Goal: Transaction & Acquisition: Purchase product/service

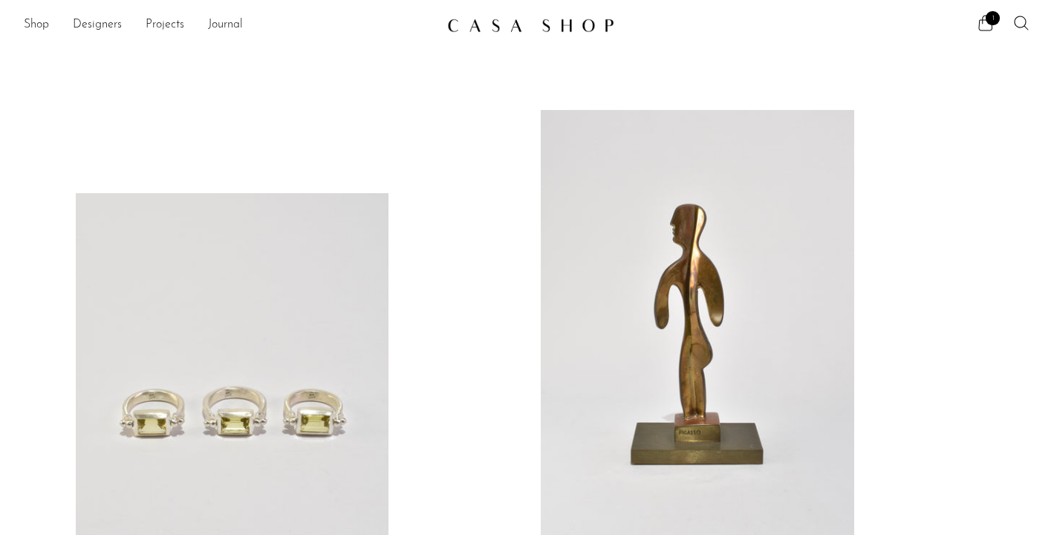
click at [655, 283] on link at bounding box center [697, 329] width 313 height 439
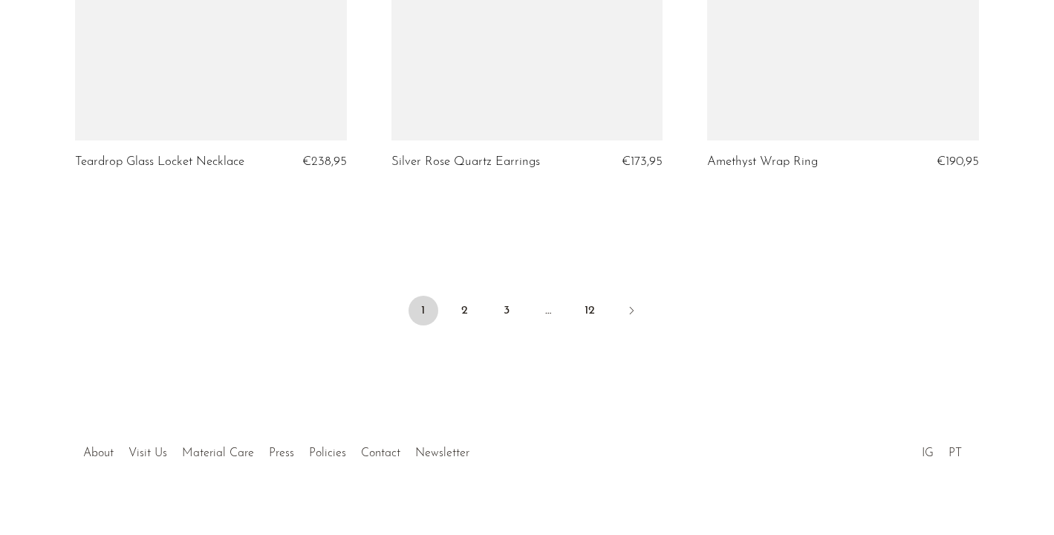
scroll to position [5332, 0]
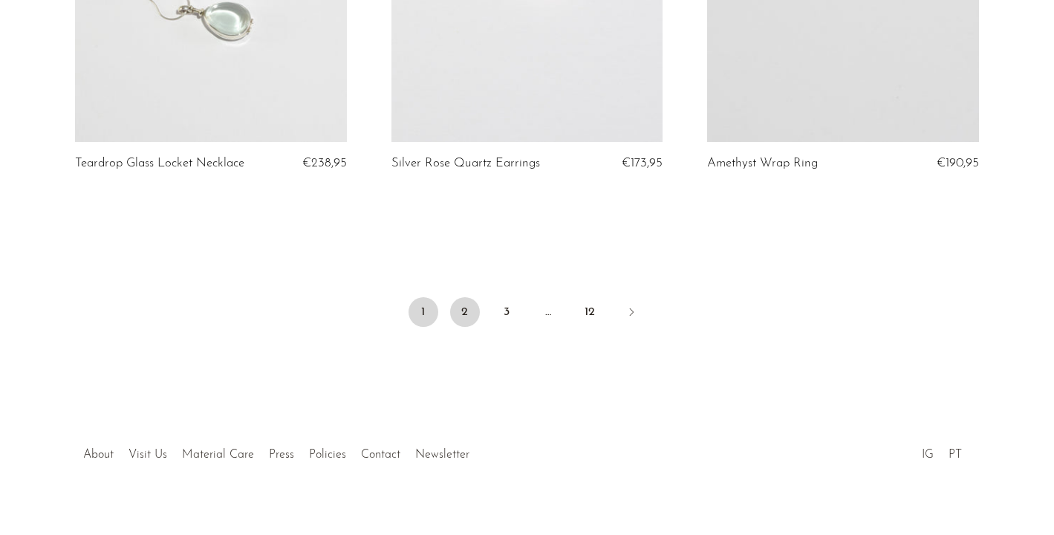
click at [469, 297] on link "2" at bounding box center [465, 312] width 30 height 30
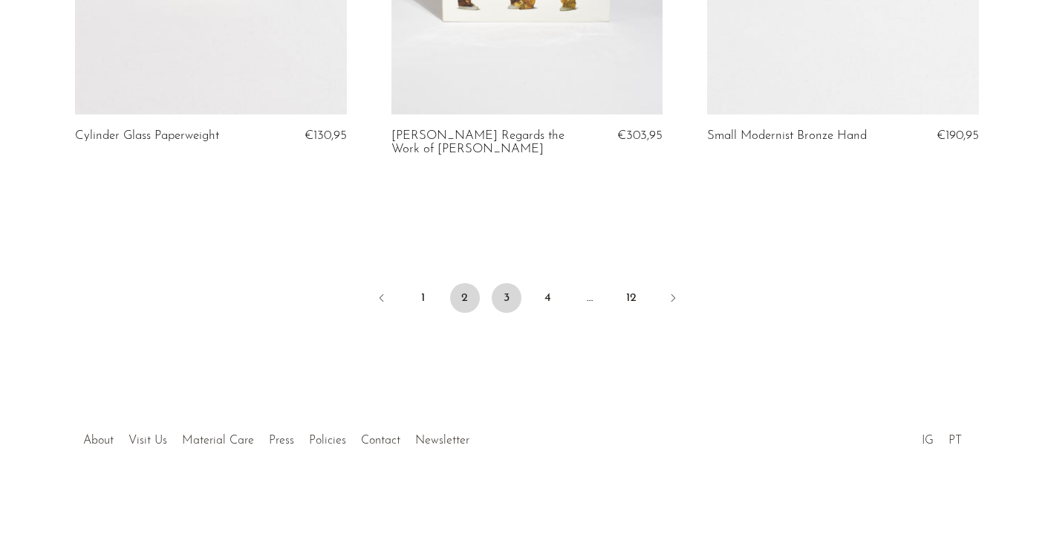
scroll to position [5346, 0]
click at [506, 291] on link "3" at bounding box center [507, 299] width 30 height 30
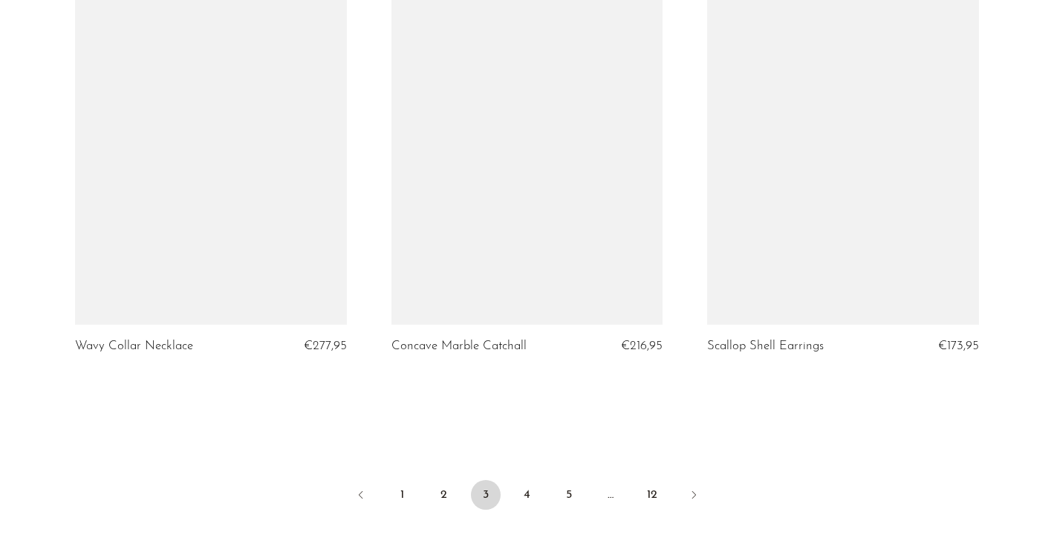
scroll to position [5157, 0]
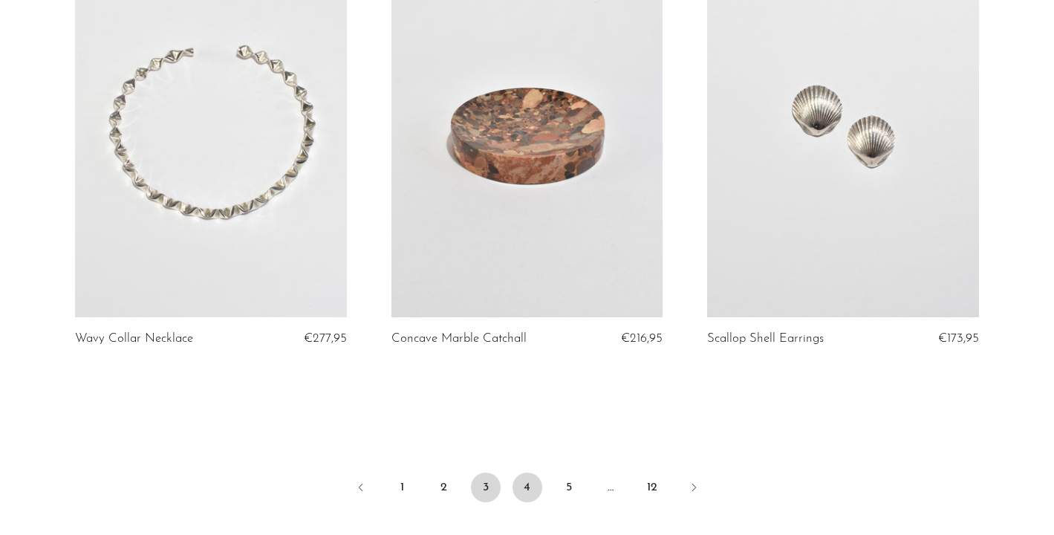
click at [525, 481] on link "4" at bounding box center [527, 487] width 30 height 30
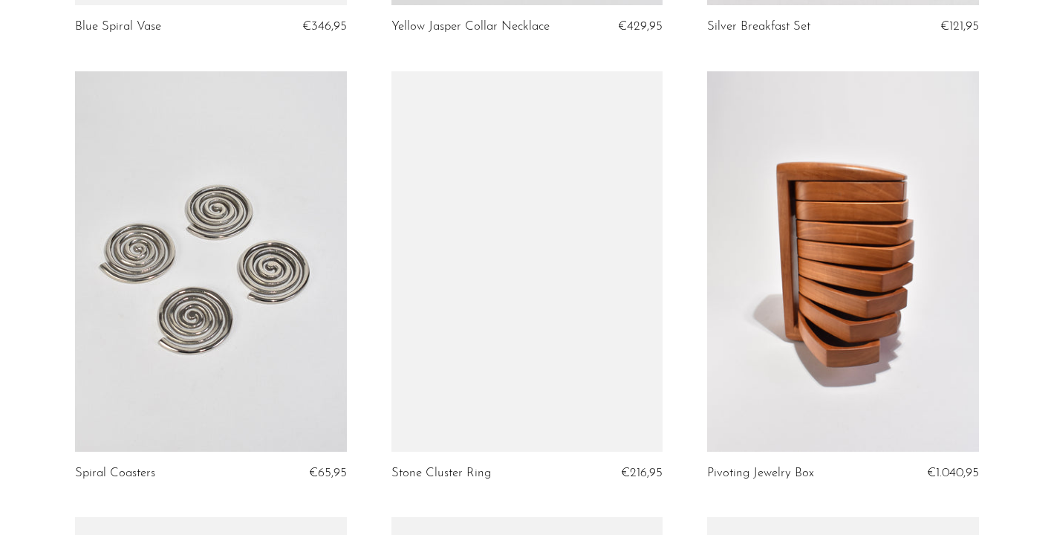
scroll to position [1467, 0]
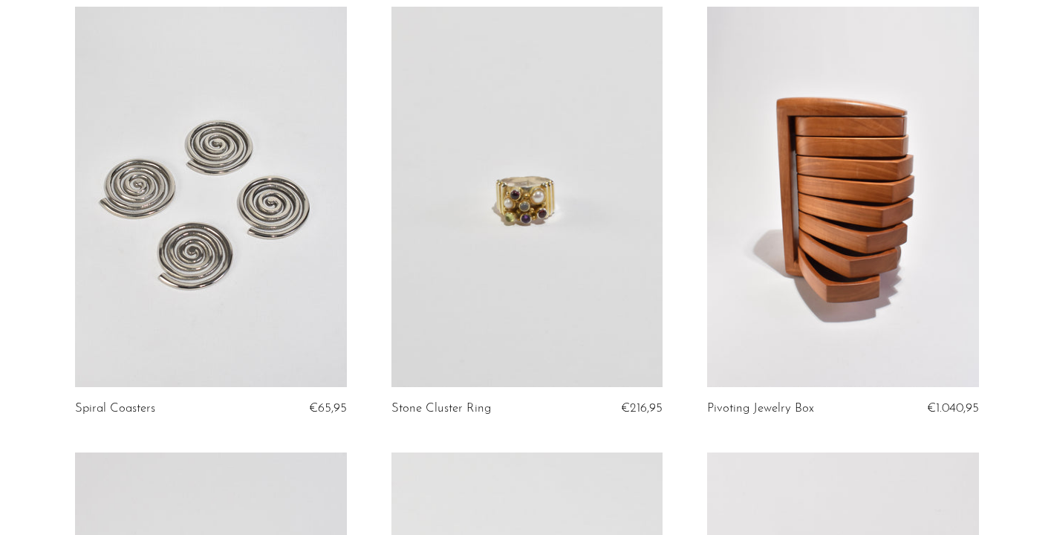
click at [241, 260] on link at bounding box center [211, 197] width 272 height 380
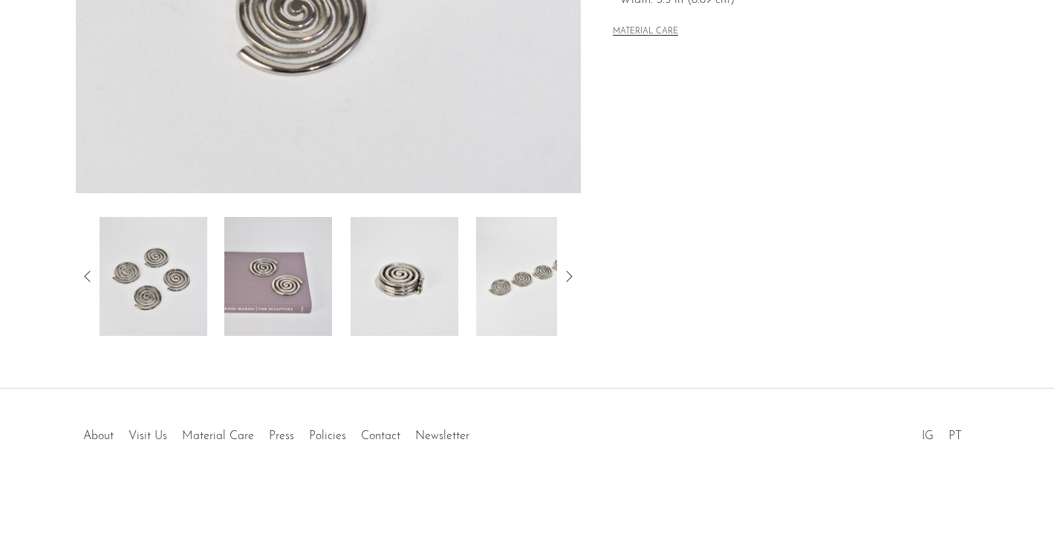
scroll to position [432, 0]
click at [290, 273] on img at bounding box center [278, 276] width 108 height 119
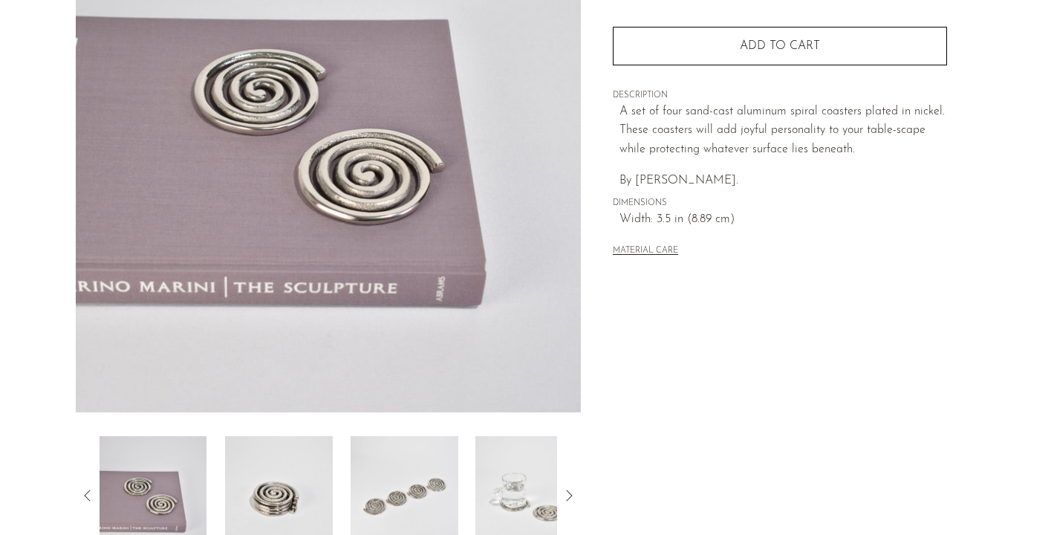
scroll to position [218, 0]
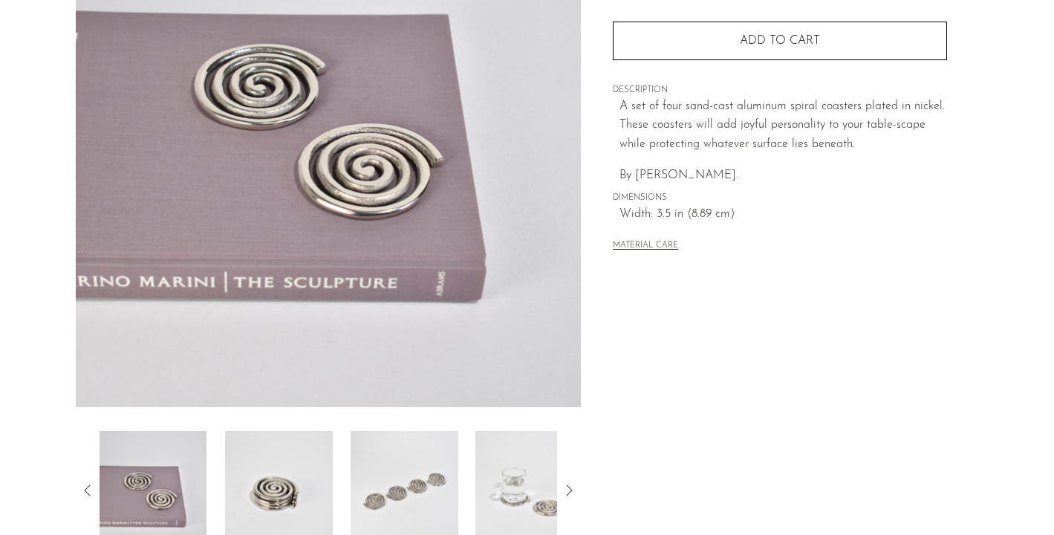
click at [422, 483] on img at bounding box center [404, 490] width 108 height 119
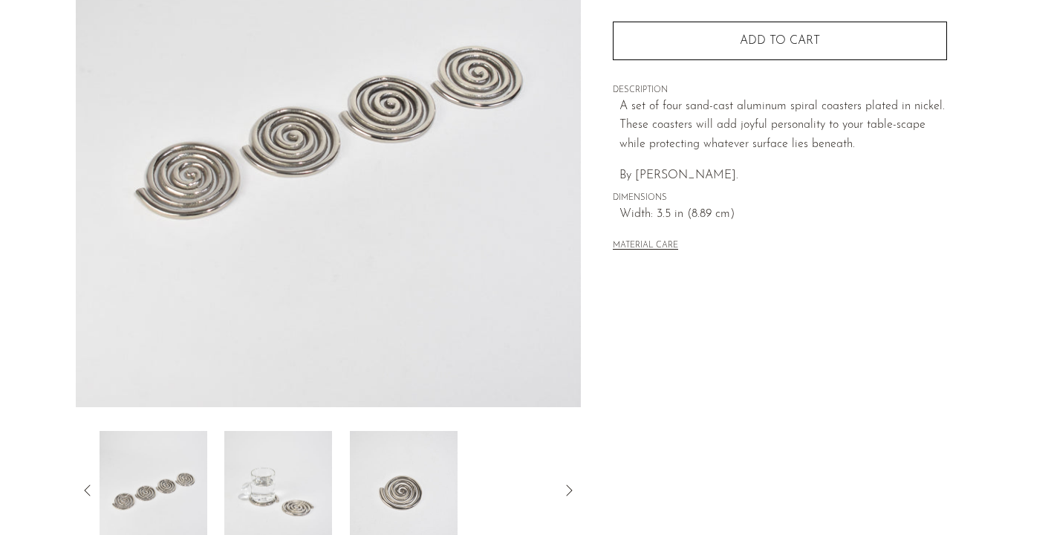
click at [278, 496] on img at bounding box center [278, 490] width 108 height 119
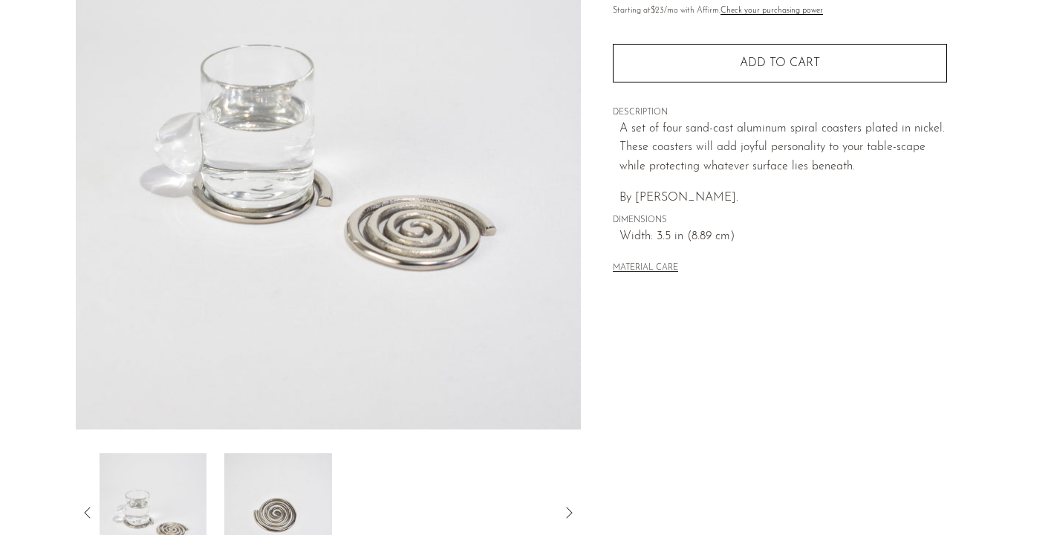
scroll to position [197, 0]
click at [278, 496] on img at bounding box center [278, 510] width 108 height 119
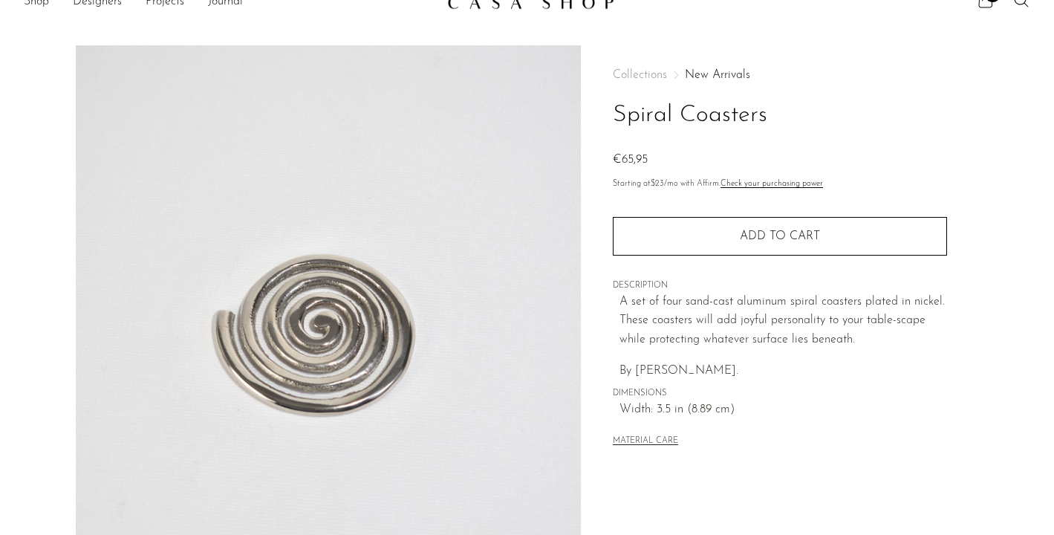
scroll to position [24, 0]
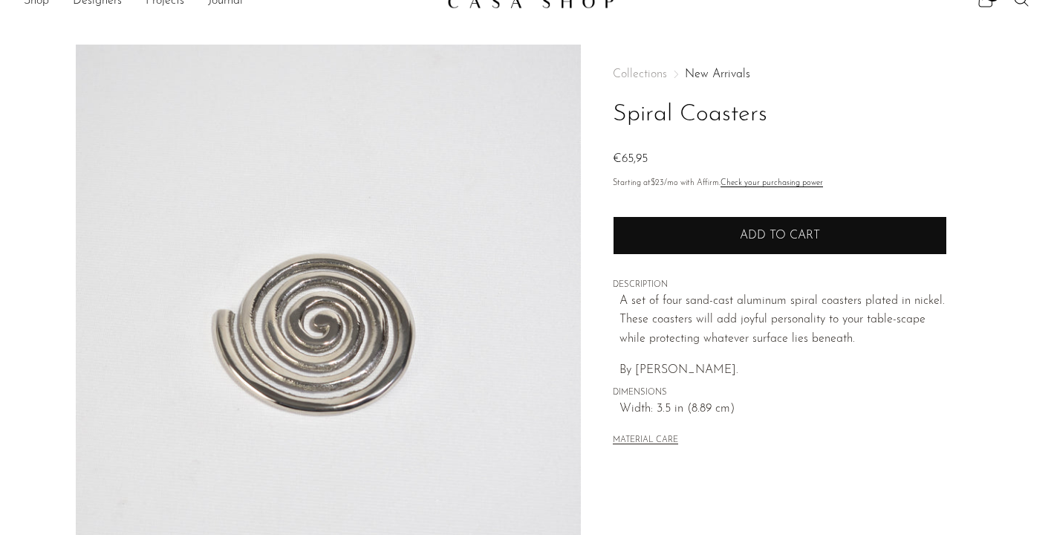
click at [687, 249] on button "Add to cart" at bounding box center [780, 235] width 334 height 39
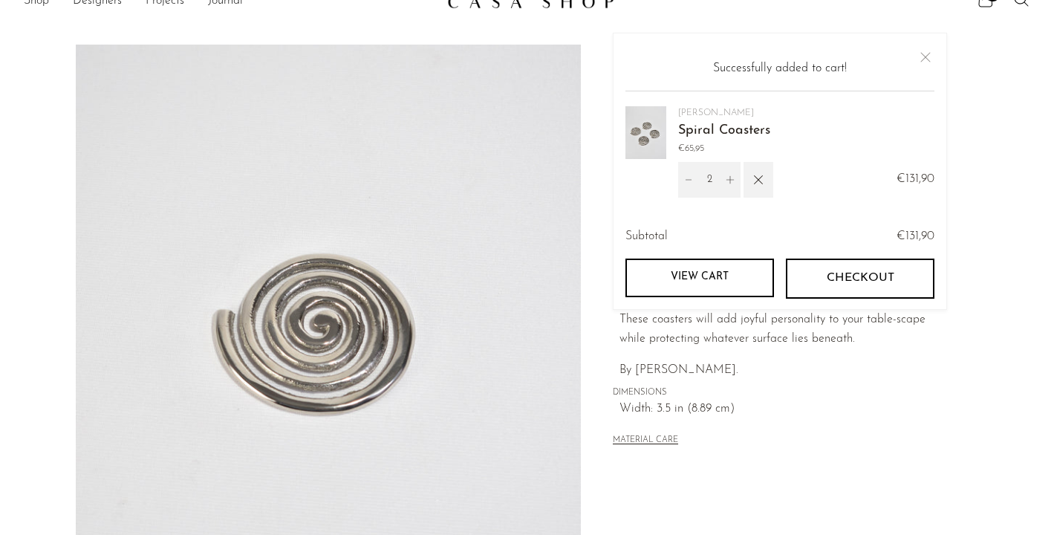
click at [827, 272] on span "Checkout" at bounding box center [860, 278] width 68 height 14
click at [682, 174] on button "Decrement" at bounding box center [688, 180] width 21 height 36
type input "1"
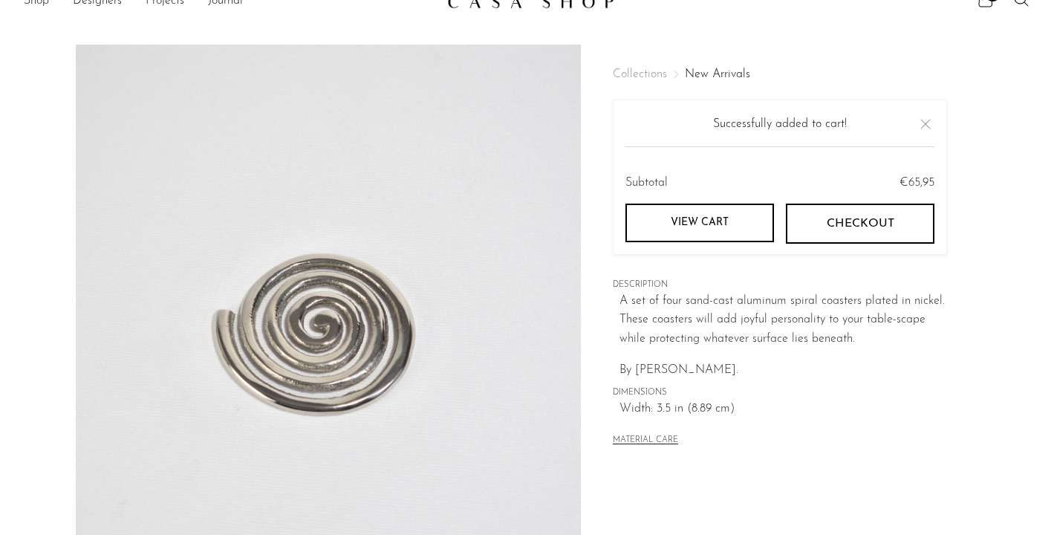
click at [859, 226] on span "Checkout" at bounding box center [860, 224] width 68 height 14
